Goal: Navigation & Orientation: Find specific page/section

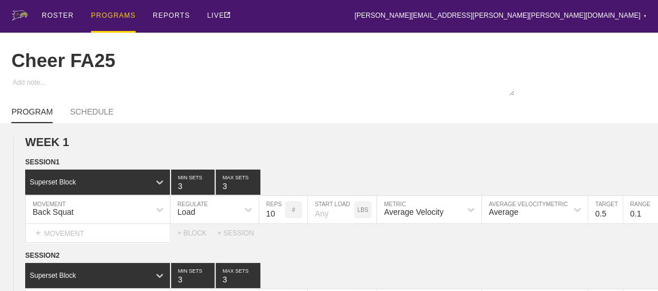
click at [109, 12] on div "PROGRAMS" at bounding box center [113, 16] width 45 height 33
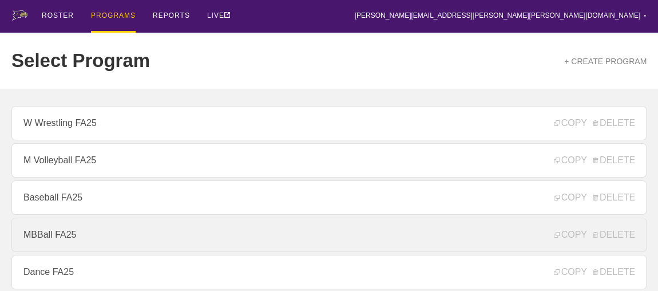
click at [45, 239] on link "MBBall FA25" at bounding box center [328, 234] width 635 height 34
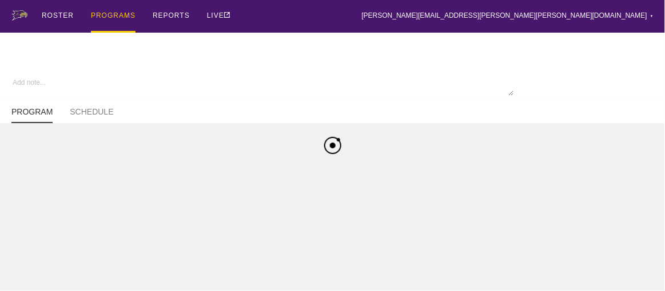
type textarea "x"
type input "MBBall FA25"
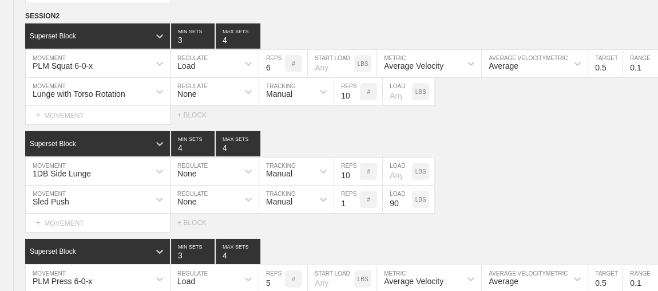
scroll to position [2182, 0]
